Goal: Information Seeking & Learning: Learn about a topic

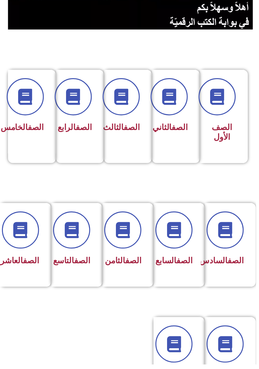
scroll to position [105, -3]
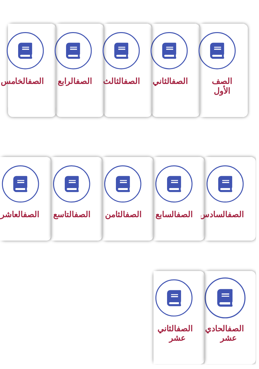
click at [236, 311] on icon at bounding box center [228, 302] width 18 height 18
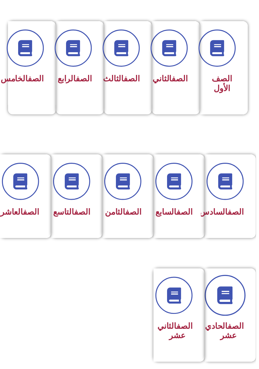
scroll to position [181, -3]
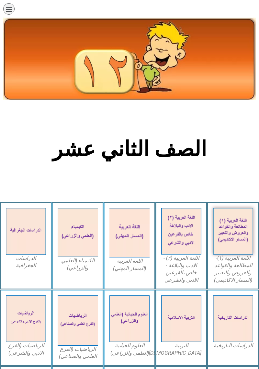
click at [244, 222] on img at bounding box center [233, 231] width 40 height 47
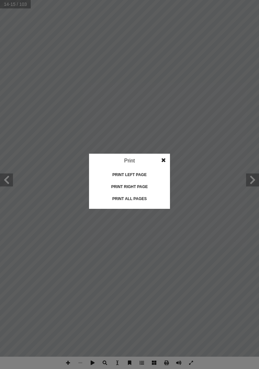
click at [191, 304] on idv "Print Print current page Print left page Print right page Print all pages" at bounding box center [129, 184] width 259 height 369
click at [196, 306] on idv "Print Print current page Print left page Print right page Print all pages" at bounding box center [129, 184] width 259 height 369
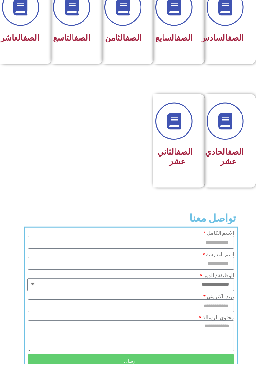
scroll to position [329, -3]
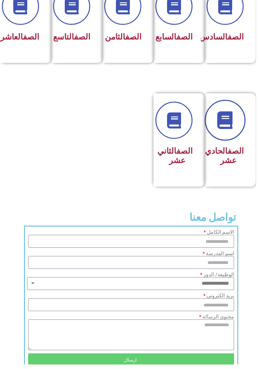
click at [222, 131] on icon at bounding box center [228, 122] width 18 height 18
click at [183, 140] on div at bounding box center [179, 122] width 31 height 38
click at [239, 157] on link "الصف" at bounding box center [239, 152] width 16 height 9
click at [238, 140] on div at bounding box center [231, 122] width 31 height 38
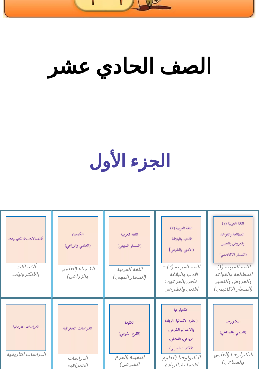
scroll to position [82, 0]
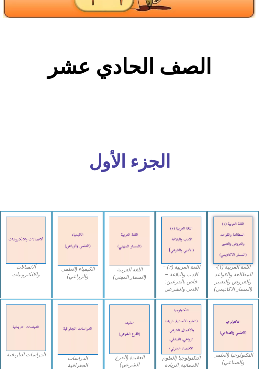
click at [226, 247] on img at bounding box center [233, 240] width 40 height 47
